Goal: Information Seeking & Learning: Learn about a topic

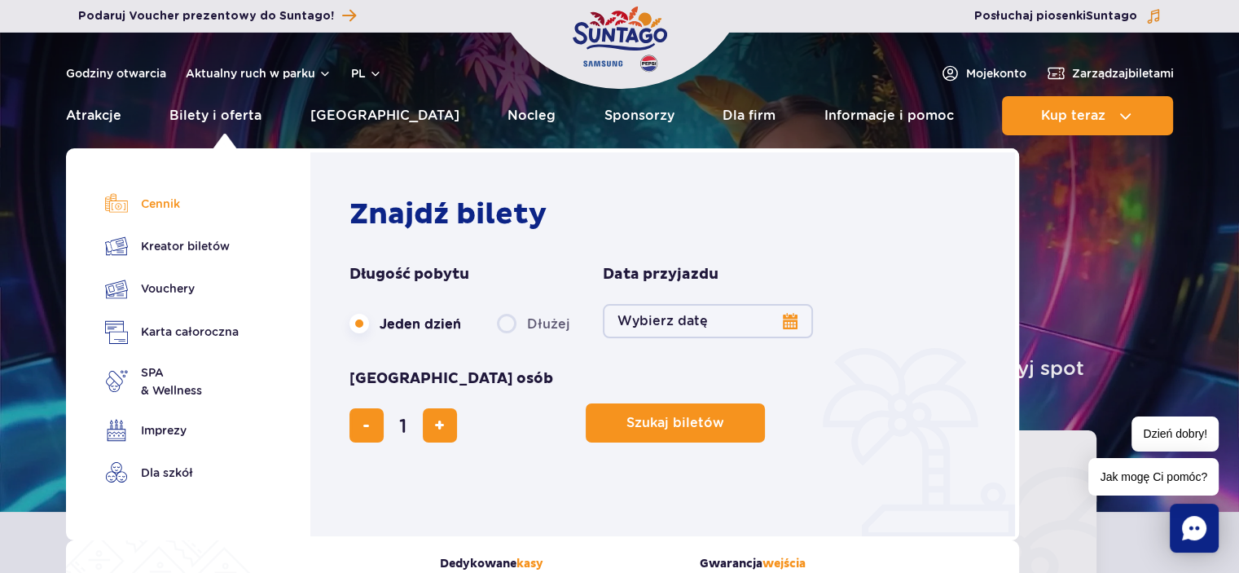
click at [173, 197] on link "Cennik" at bounding box center [172, 203] width 134 height 23
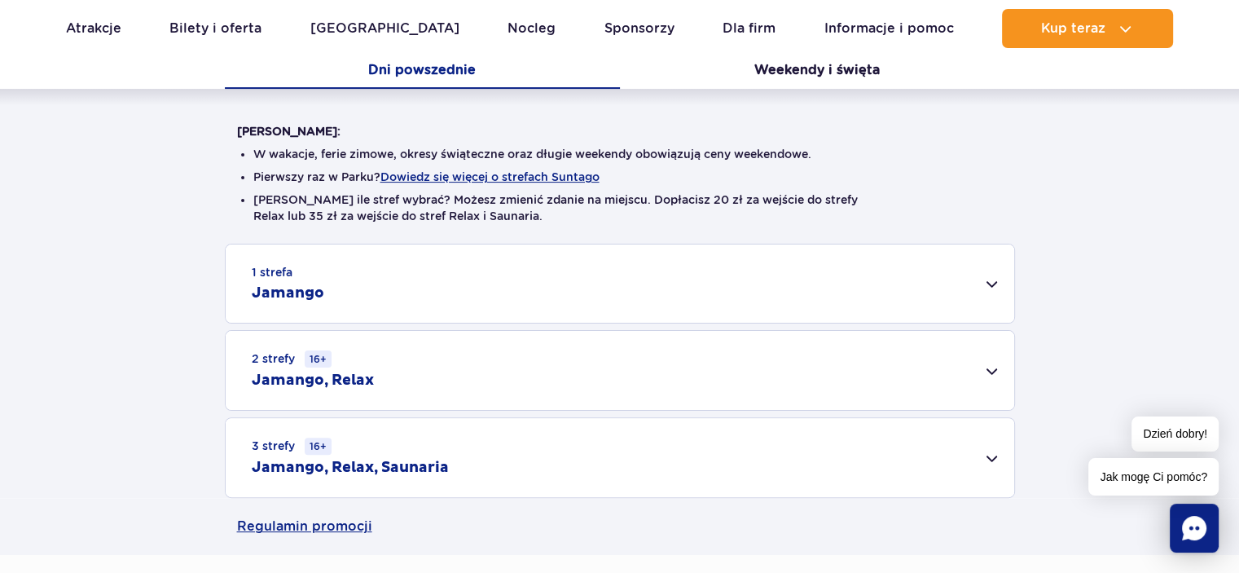
scroll to position [391, 0]
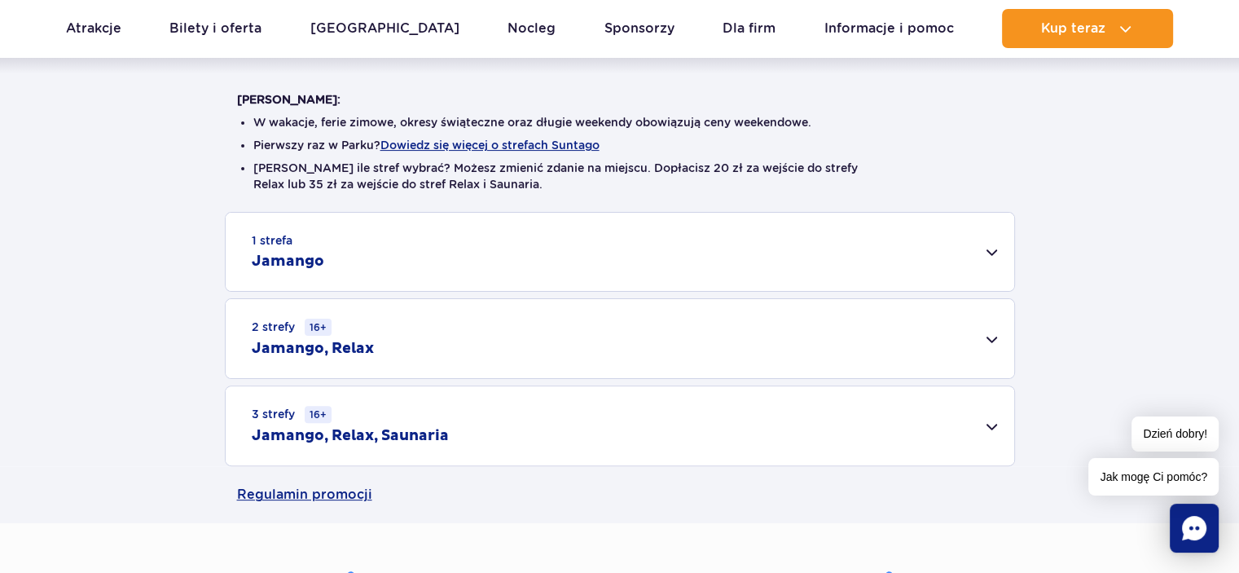
click at [511, 331] on div "2 strefy 16+ Jamango, Relax" at bounding box center [620, 338] width 788 height 79
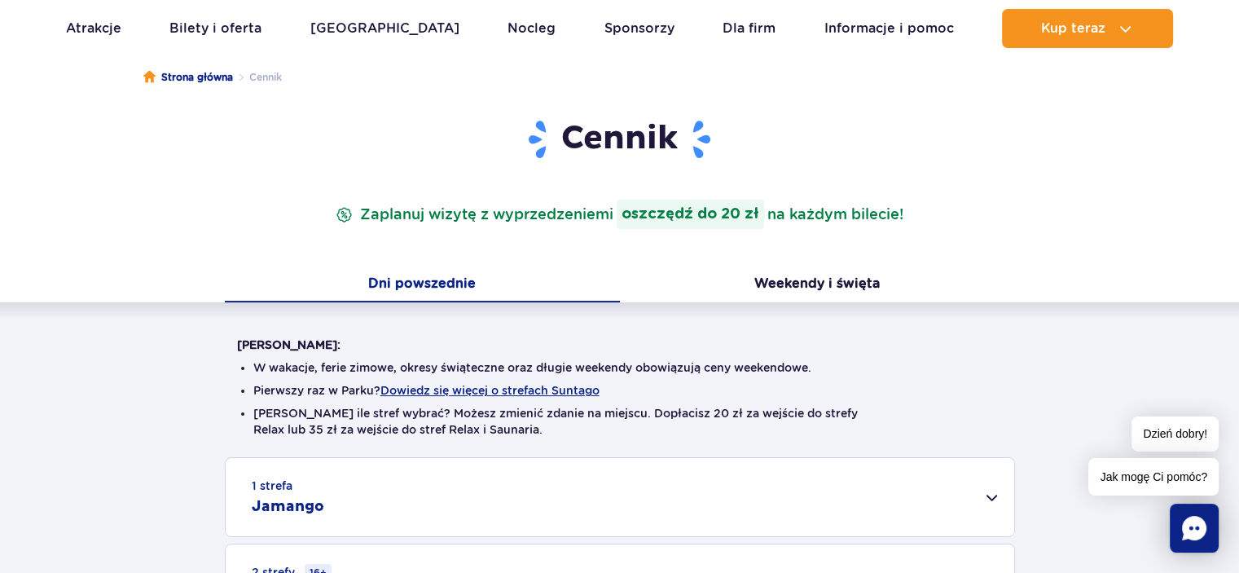
scroll to position [154, 0]
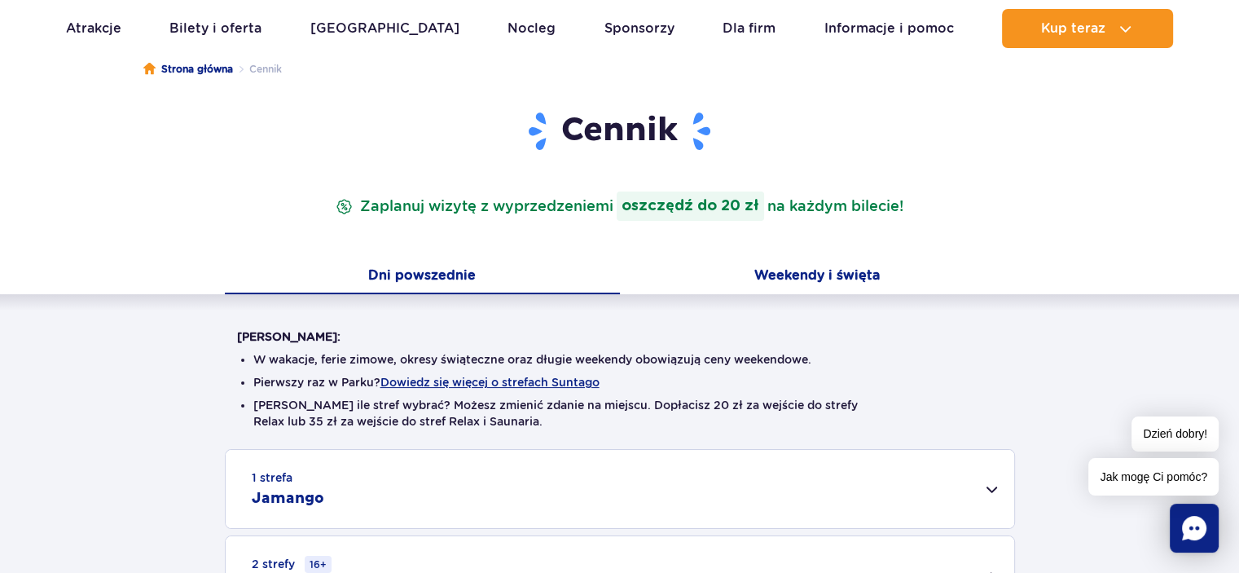
click at [797, 287] on button "Weekendy i święta" at bounding box center [817, 277] width 395 height 34
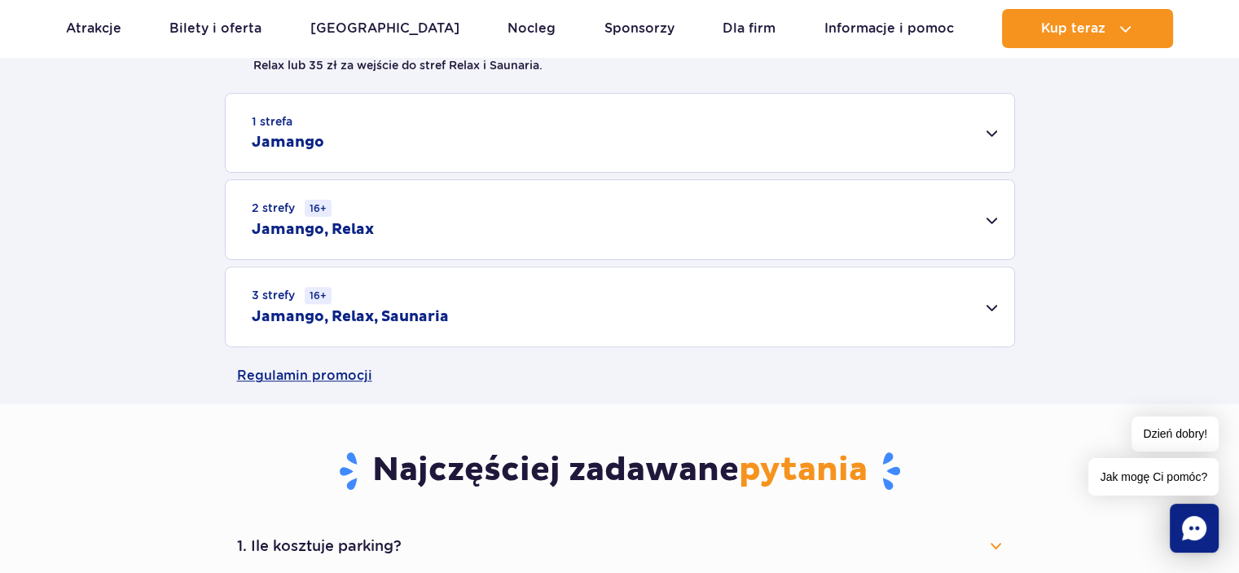
scroll to position [561, 0]
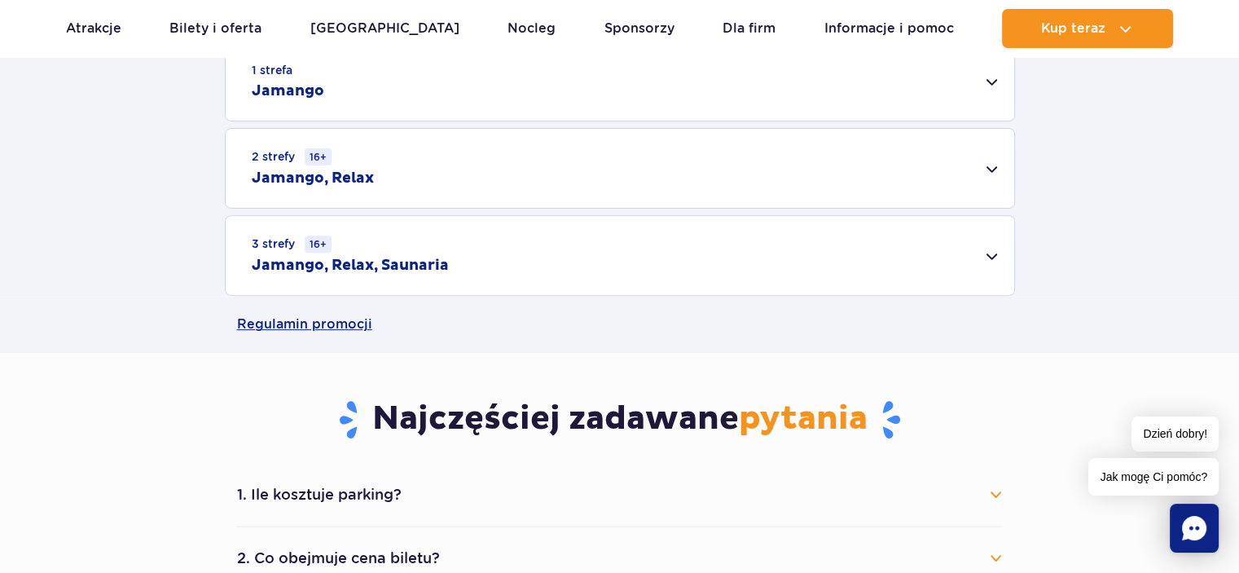
click at [674, 178] on div "2 strefy 16+ Jamango, Relax" at bounding box center [620, 168] width 788 height 79
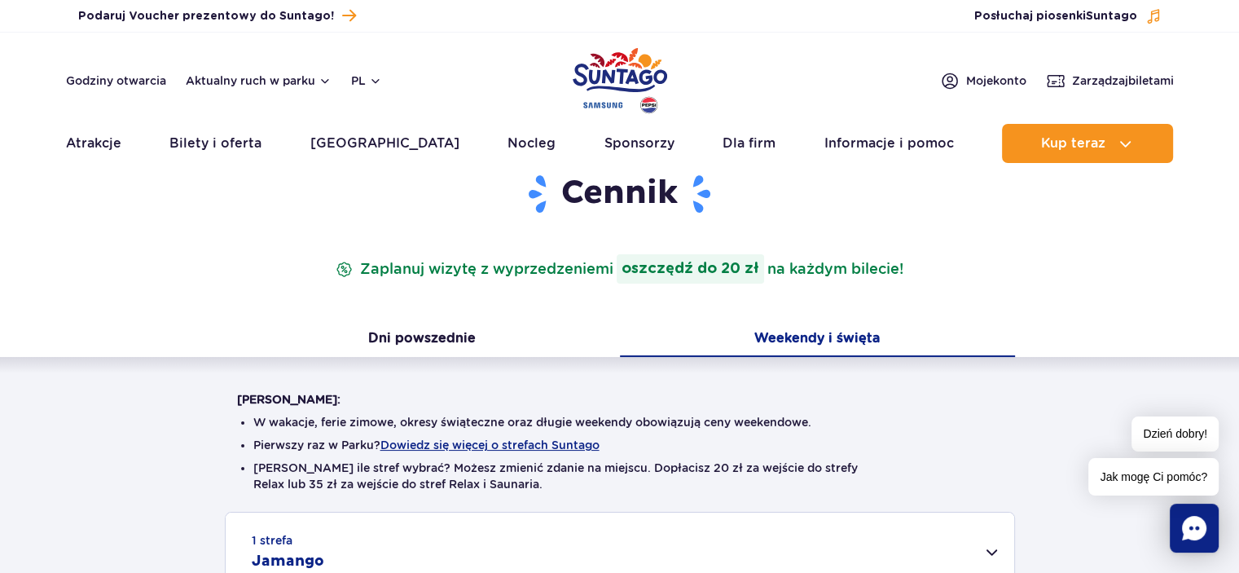
scroll to position [0, 0]
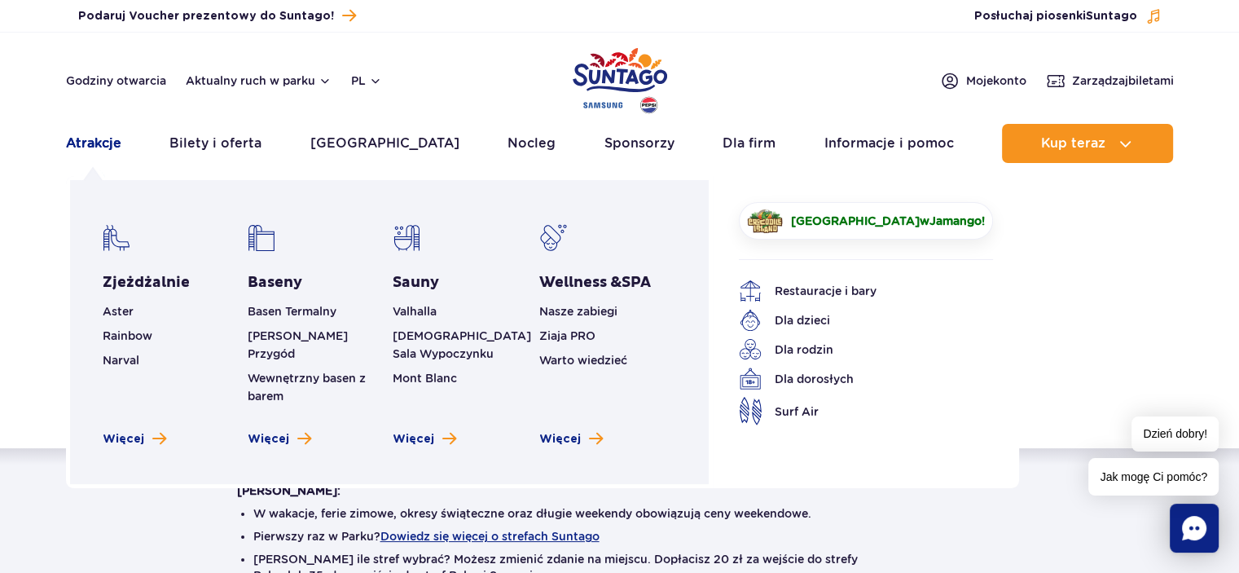
click at [94, 149] on link "Atrakcje" at bounding box center [93, 143] width 55 height 39
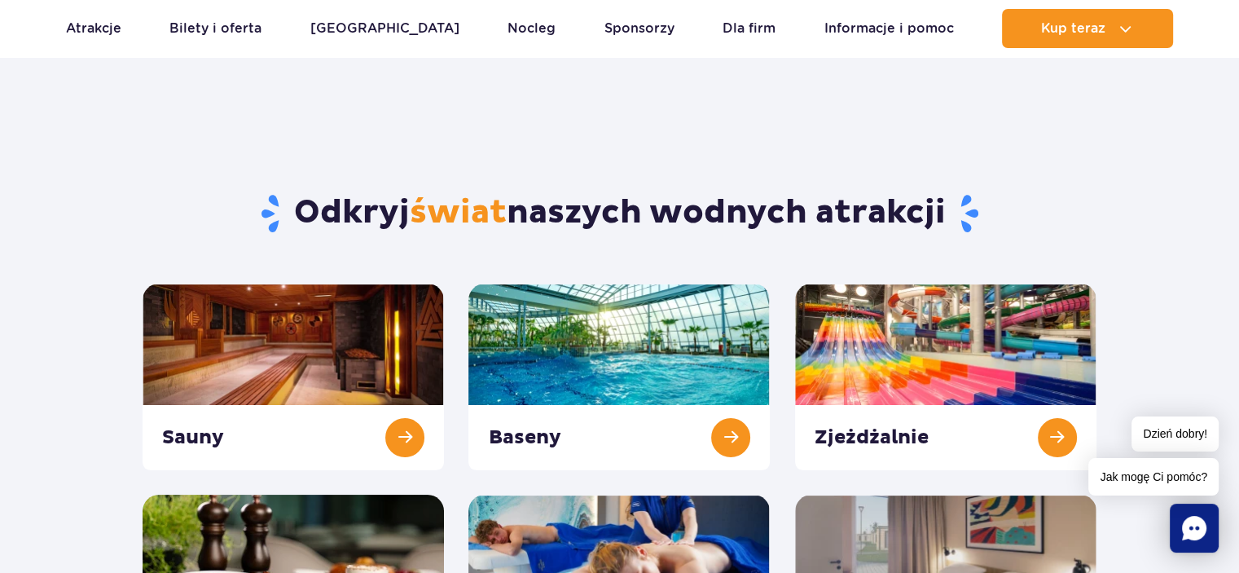
scroll to position [5, 0]
